Goal: Transaction & Acquisition: Download file/media

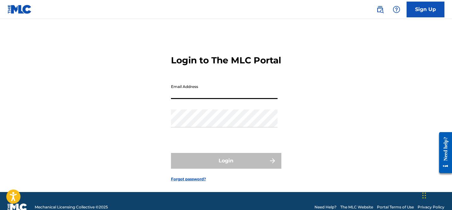
click at [197, 99] on input "Email Address" at bounding box center [224, 90] width 107 height 18
type input "[PERSON_NAME][EMAIL_ADDRESS][DOMAIN_NAME]"
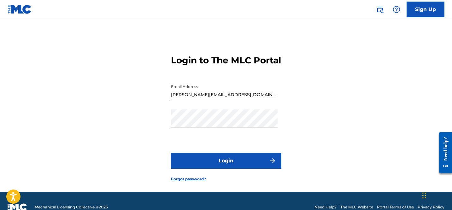
click at [217, 169] on button "Login" at bounding box center [226, 161] width 110 height 16
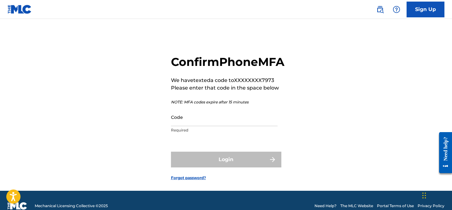
click at [186, 126] on input "Code" at bounding box center [224, 117] width 107 height 18
paste input "527116"
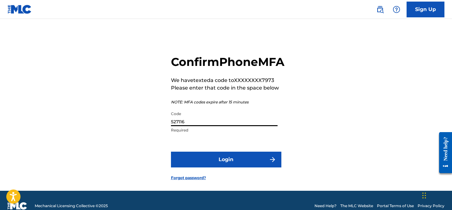
type input "527116"
click at [223, 167] on button "Login" at bounding box center [226, 160] width 110 height 16
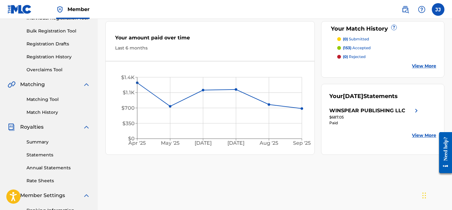
scroll to position [117, 0]
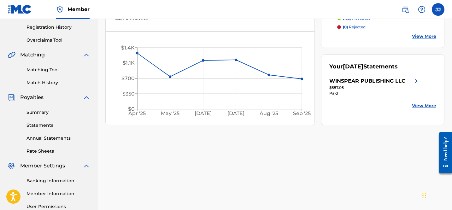
click at [48, 141] on link "Annual Statements" at bounding box center [58, 138] width 64 height 7
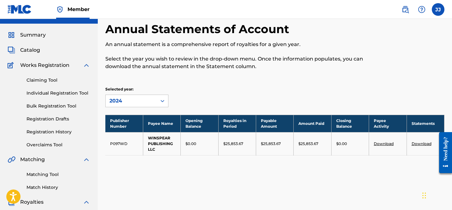
scroll to position [16, 0]
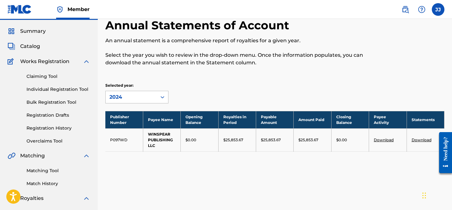
click at [144, 97] on div "2024" at bounding box center [131, 97] width 44 height 8
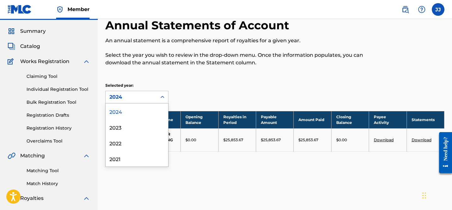
click at [133, 113] on div "2024" at bounding box center [137, 111] width 62 height 16
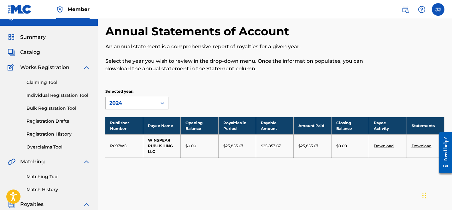
scroll to position [9, 0]
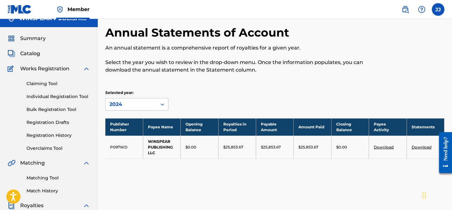
click at [421, 147] on link "Download" at bounding box center [421, 147] width 20 height 5
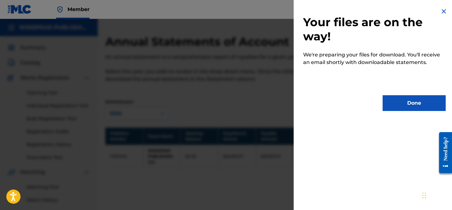
click at [409, 107] on button "Done" at bounding box center [413, 103] width 63 height 16
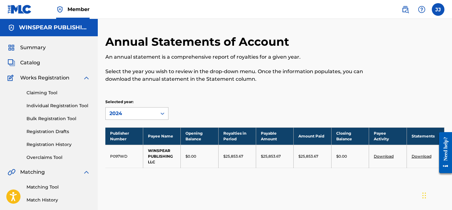
click at [144, 110] on div "2024" at bounding box center [131, 114] width 44 height 8
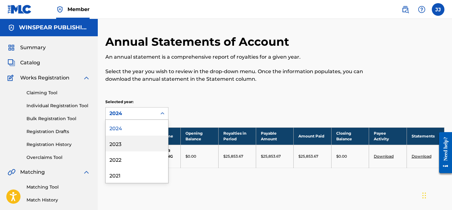
click at [130, 140] on div "2023" at bounding box center [137, 144] width 62 height 16
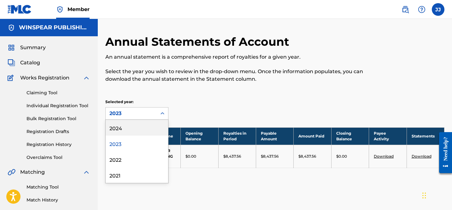
click at [146, 117] on div "2023" at bounding box center [131, 114] width 44 height 8
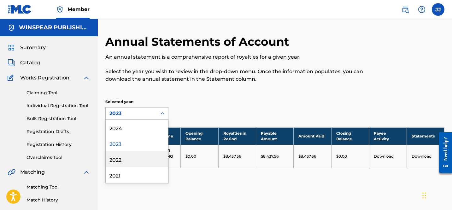
click at [131, 160] on div "2022" at bounding box center [137, 159] width 62 height 16
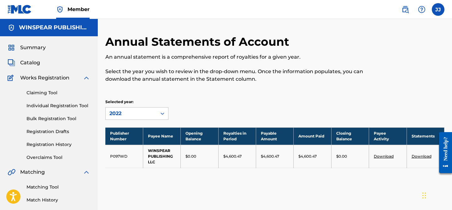
click at [136, 115] on div "2022" at bounding box center [131, 114] width 44 height 8
click at [235, 104] on div "Selected year: 2022" at bounding box center [274, 109] width 339 height 21
click at [152, 112] on div "2022" at bounding box center [131, 114] width 44 height 8
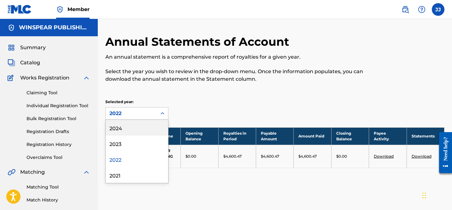
click at [147, 130] on div "2024" at bounding box center [137, 128] width 62 height 16
